Goal: Task Accomplishment & Management: Manage account settings

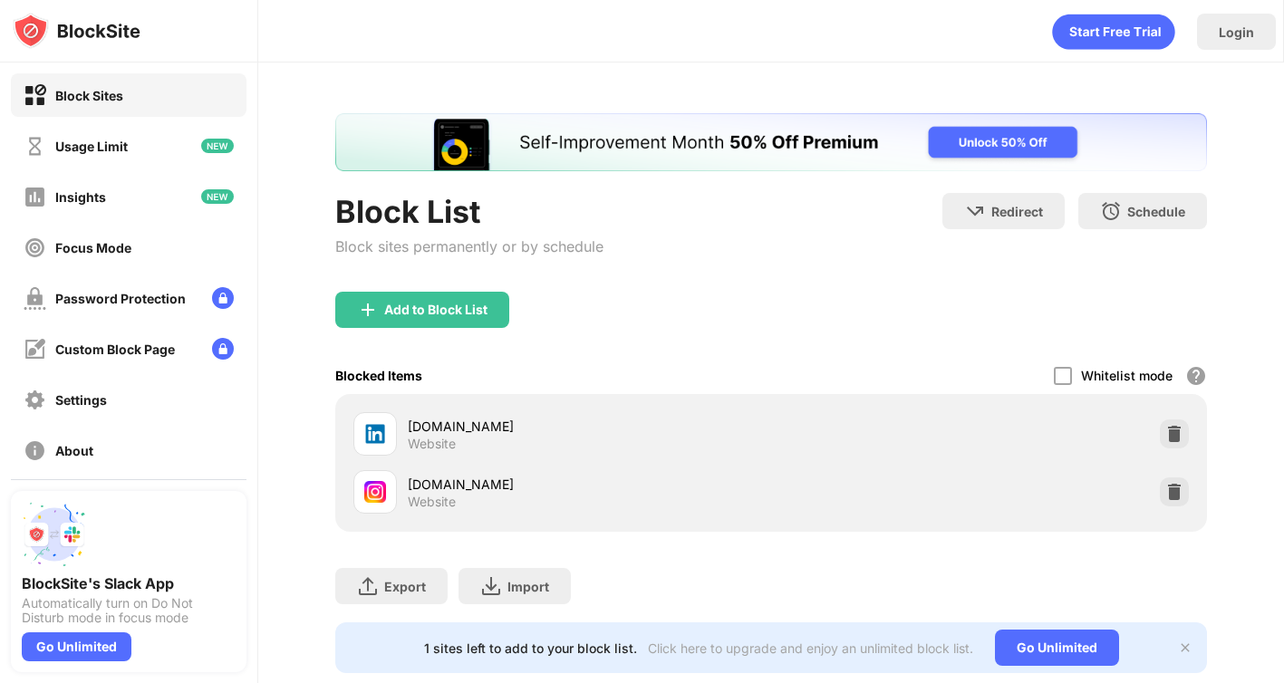
click at [1199, 429] on div "linkedin.com Website instagram.com Website" at bounding box center [771, 463] width 872 height 138
click at [1178, 429] on img at bounding box center [1174, 434] width 18 height 18
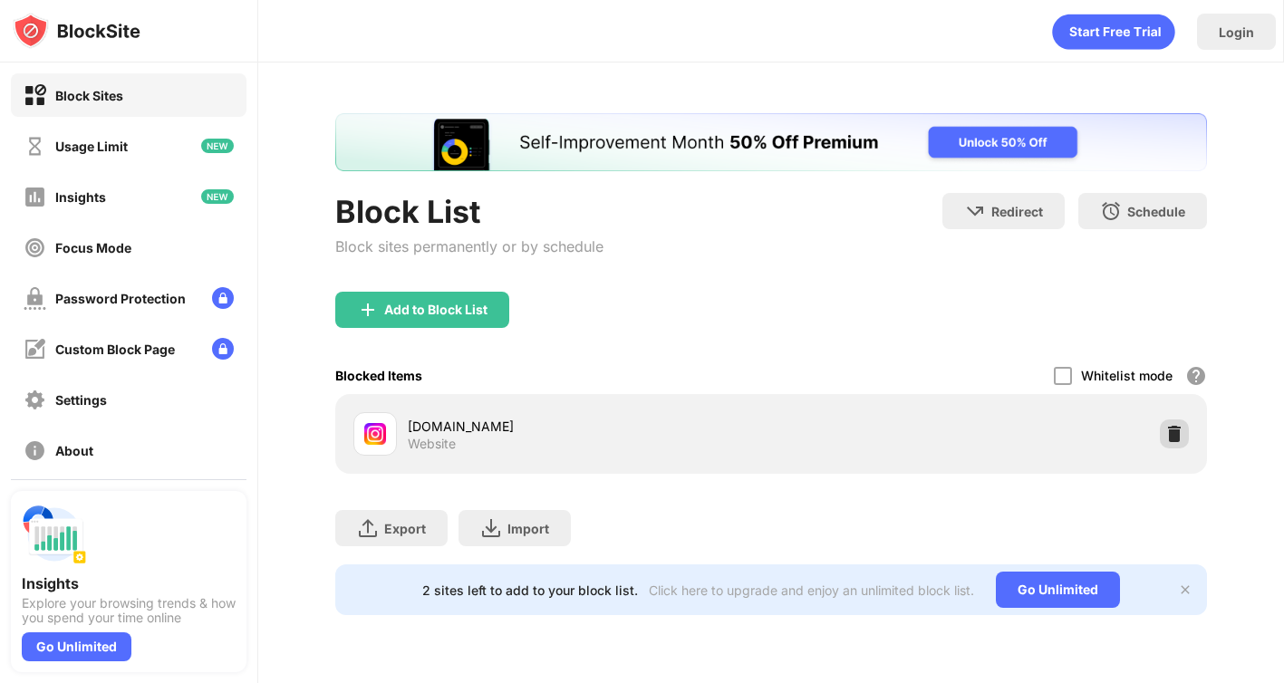
click at [1178, 436] on img at bounding box center [1174, 434] width 18 height 18
